Goal: Task Accomplishment & Management: Manage account settings

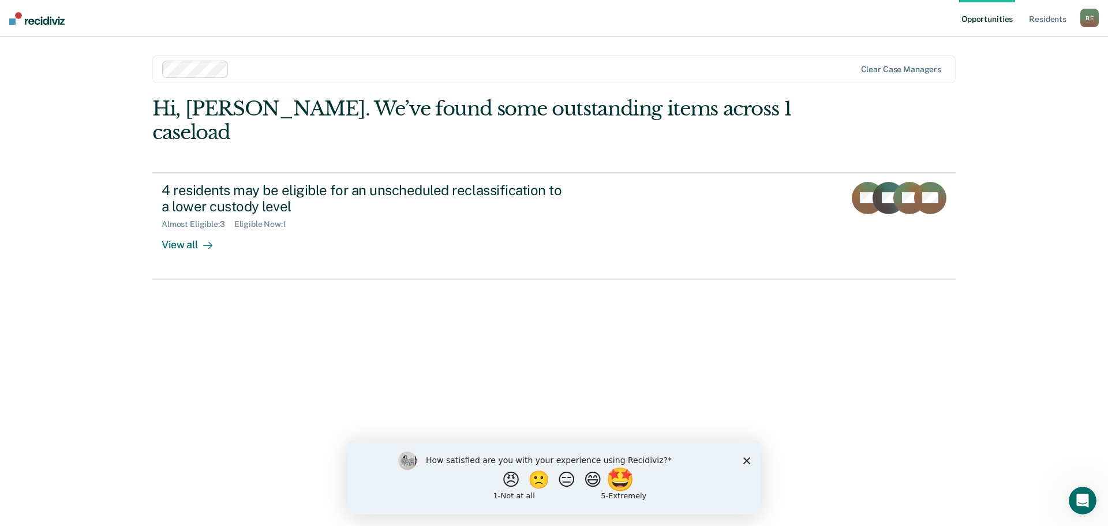
click at [627, 481] on button "🤩" at bounding box center [621, 478] width 31 height 23
click at [675, 495] on button "Submit your response" at bounding box center [671, 487] width 17 height 23
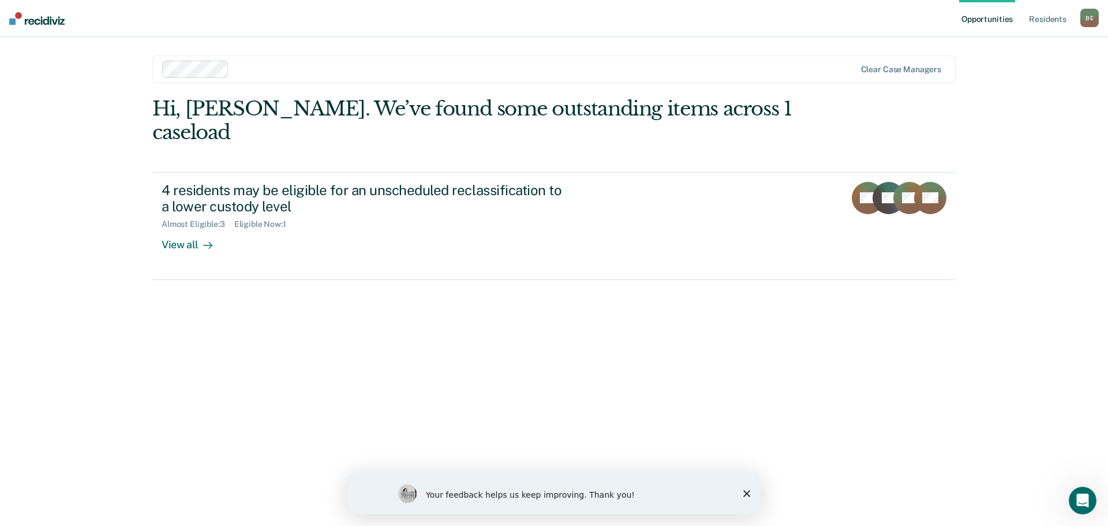
click at [742, 490] on div "Your feedback helps us keep improving. Thank you!" at bounding box center [553, 494] width 413 height 42
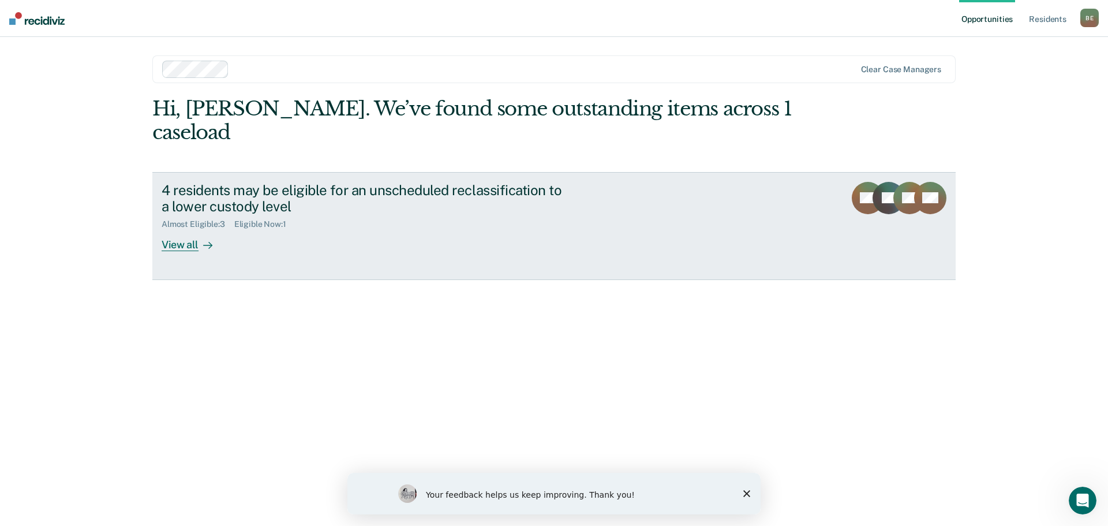
click at [182, 229] on div "View all" at bounding box center [194, 240] width 65 height 23
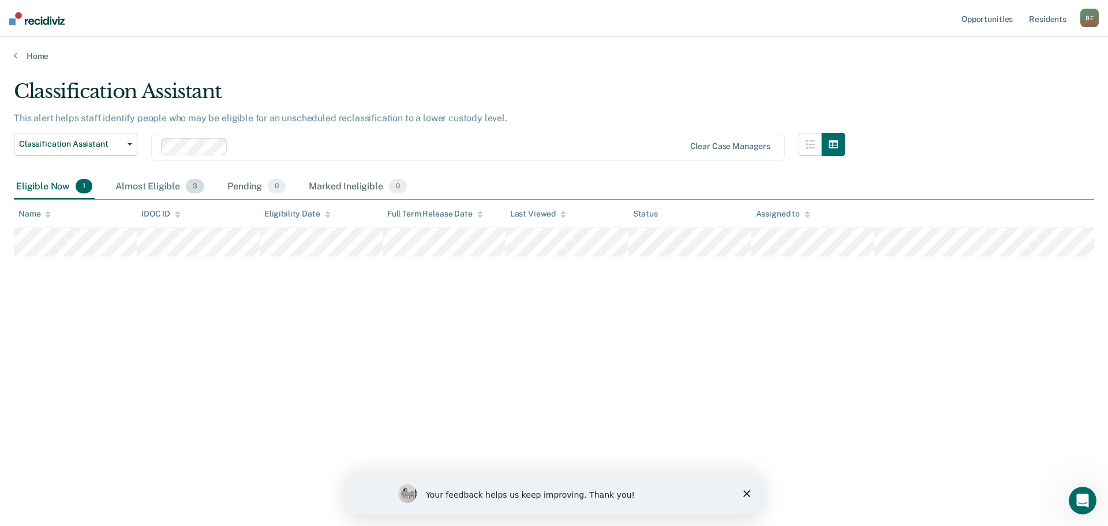
click at [144, 193] on div "Almost Eligible 3" at bounding box center [159, 186] width 93 height 25
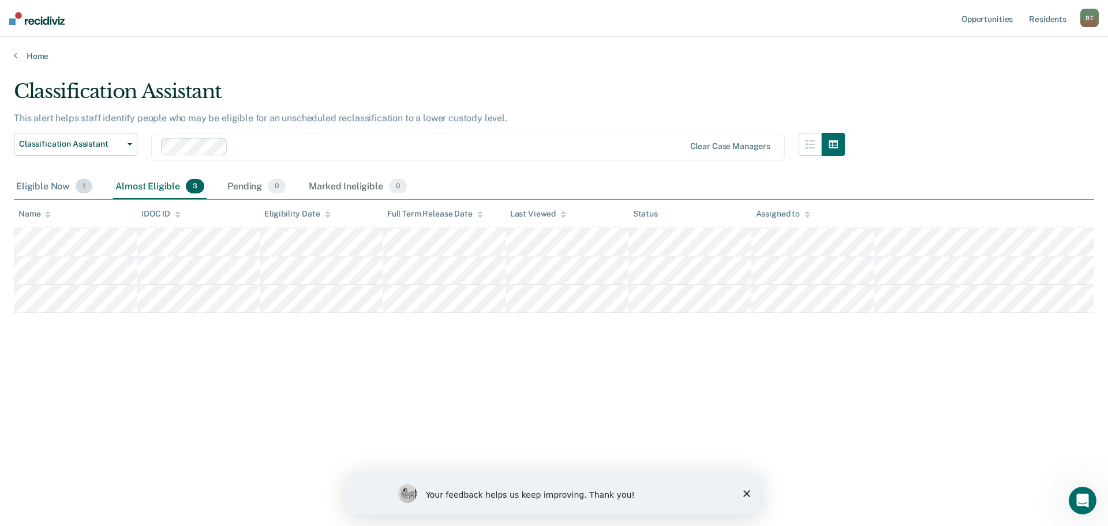
click at [65, 189] on div "Eligible Now 1" at bounding box center [54, 186] width 81 height 25
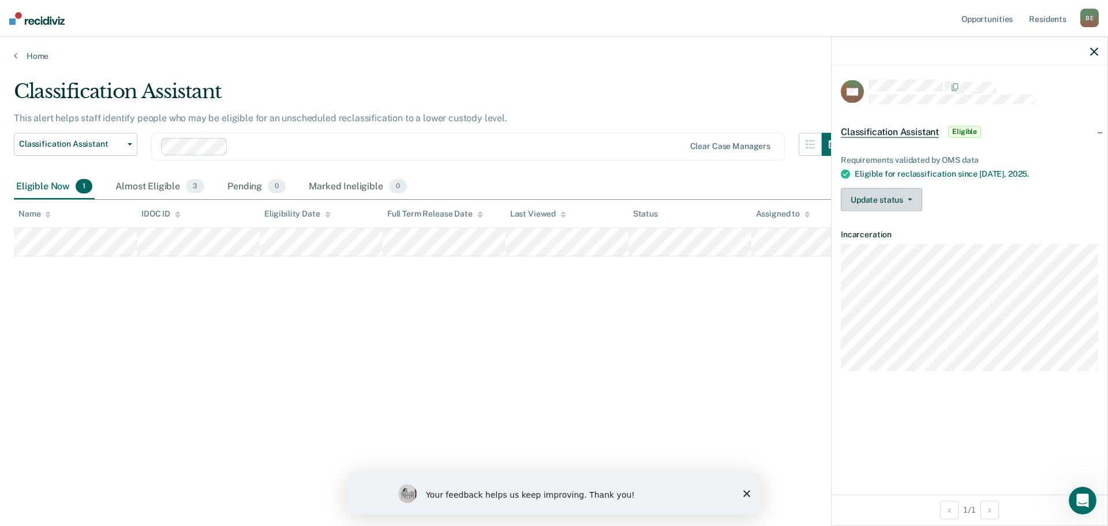
click at [911, 200] on button "Update status" at bounding box center [881, 199] width 81 height 23
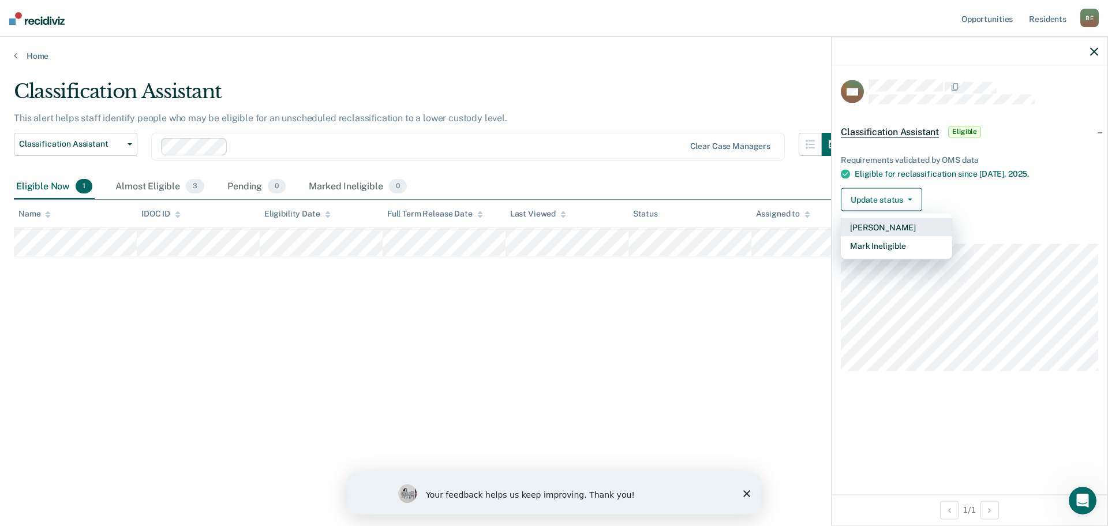
click at [908, 226] on button "[PERSON_NAME]" at bounding box center [896, 227] width 111 height 18
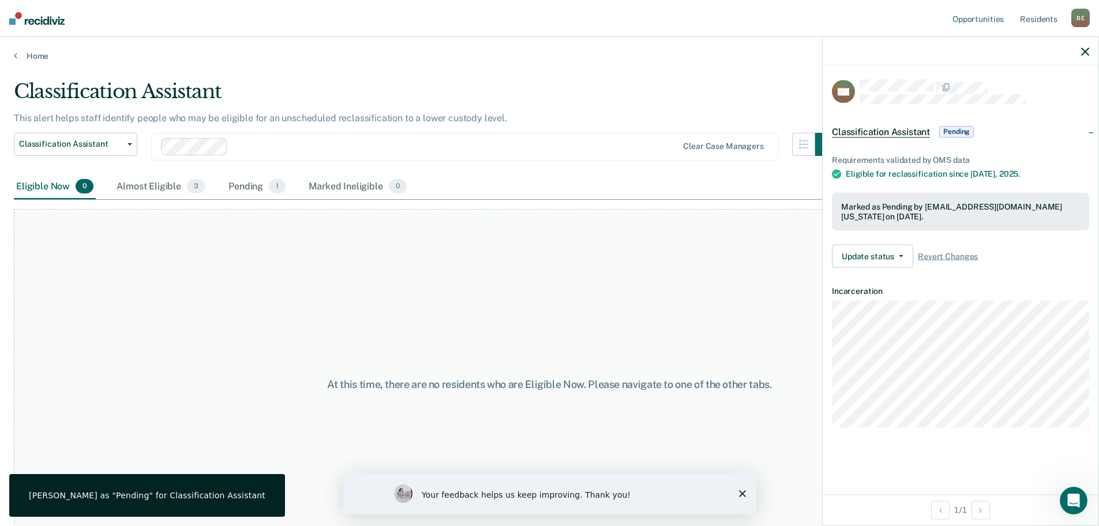
click at [1086, 50] on icon "button" at bounding box center [1086, 51] width 8 height 8
